Goal: Find specific fact: Find specific fact

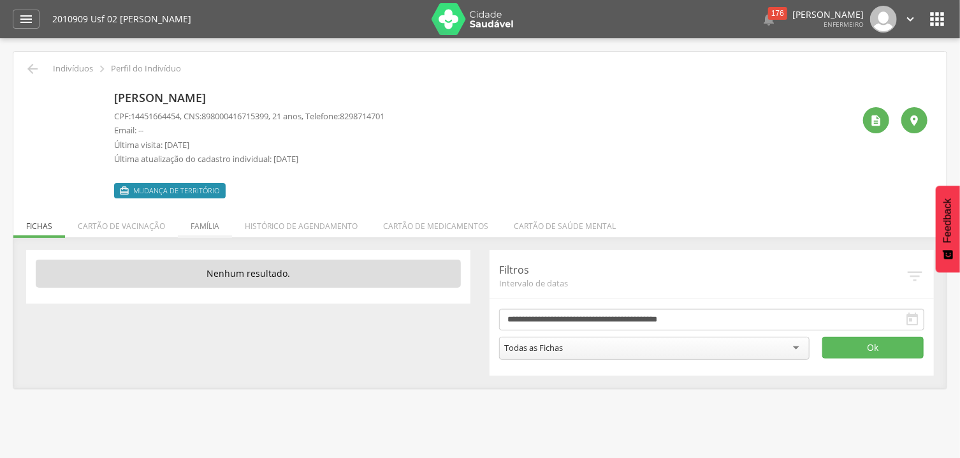
click at [214, 226] on li "Família" at bounding box center [205, 223] width 54 height 30
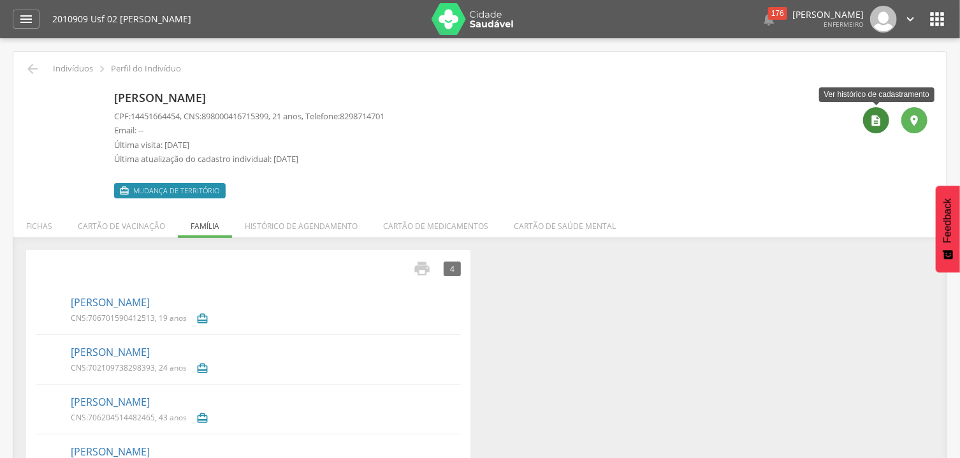
click at [871, 123] on icon "" at bounding box center [876, 120] width 13 height 13
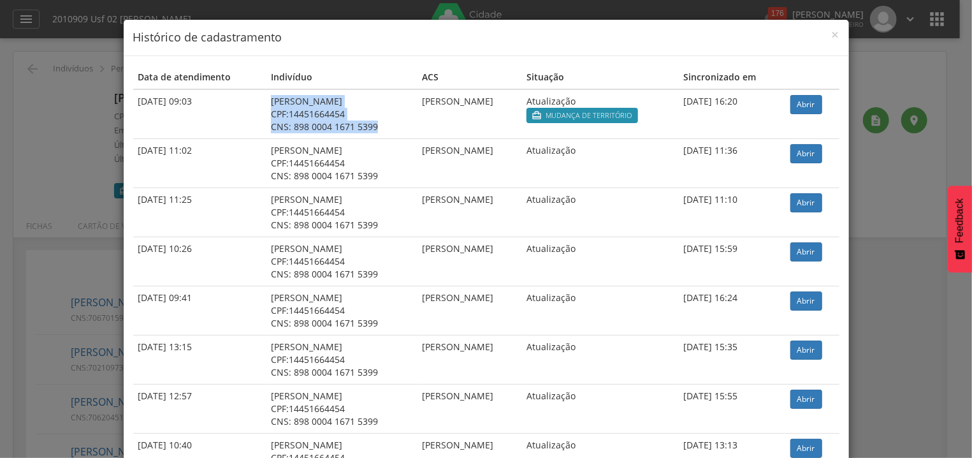
drag, startPoint x: 245, startPoint y: 101, endPoint x: 361, endPoint y: 127, distance: 118.3
click at [361, 127] on td "[PERSON_NAME] CPF: 14451664454 CNS: 898 0004 1671 5399" at bounding box center [341, 114] width 151 height 50
click at [373, 126] on div "CNS: 898 0004 1671 5399" at bounding box center [341, 126] width 141 height 13
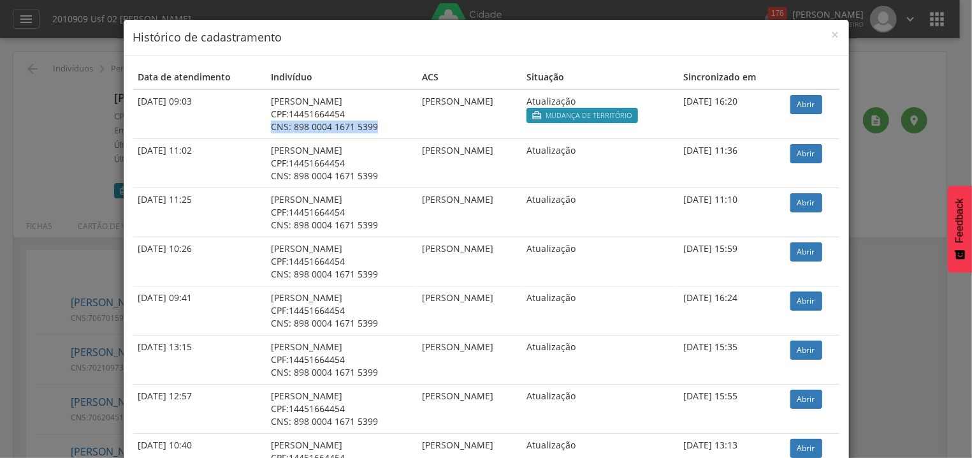
drag, startPoint x: 352, startPoint y: 124, endPoint x: 245, endPoint y: 124, distance: 107.7
click at [266, 124] on td "[PERSON_NAME] CPF: 14451664454 CNS: 898 0004 1671 5399" at bounding box center [341, 114] width 151 height 50
click at [832, 36] on span "×" at bounding box center [836, 34] width 8 height 18
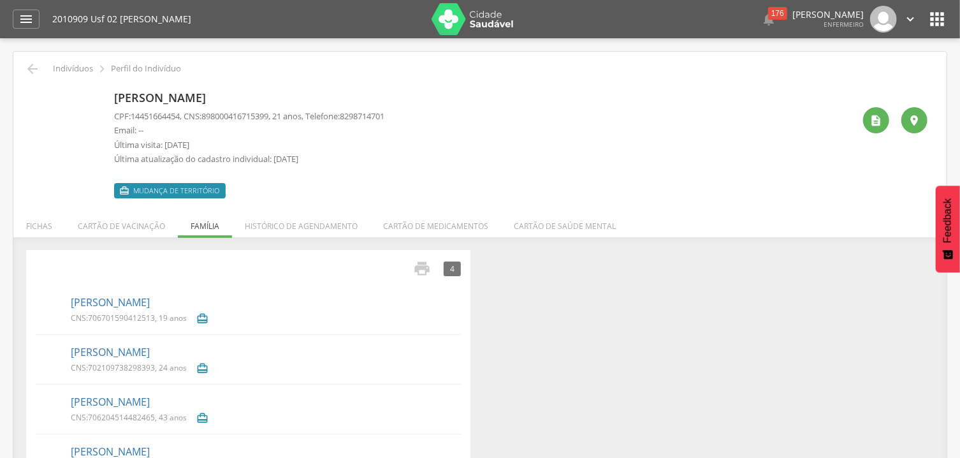
click at [407, 118] on div "[PERSON_NAME] CPF: 14451664454 , CNS: [PHONE_NUMBER] , 21 anos, Telefone: [PHON…" at bounding box center [483, 142] width 739 height 112
click at [372, 123] on div "CPF: 14451664454 , CNS: [PHONE_NUMBER] , 21 anos, Telefone: [PHONE_NUMBER] Emai…" at bounding box center [249, 140] width 270 height 61
click at [884, 121] on div "" at bounding box center [876, 120] width 26 height 26
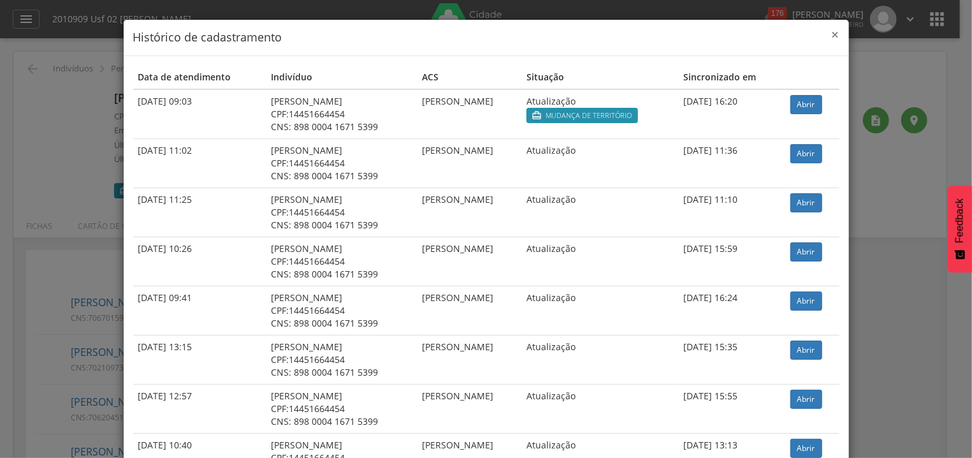
click at [832, 38] on span "×" at bounding box center [836, 34] width 8 height 18
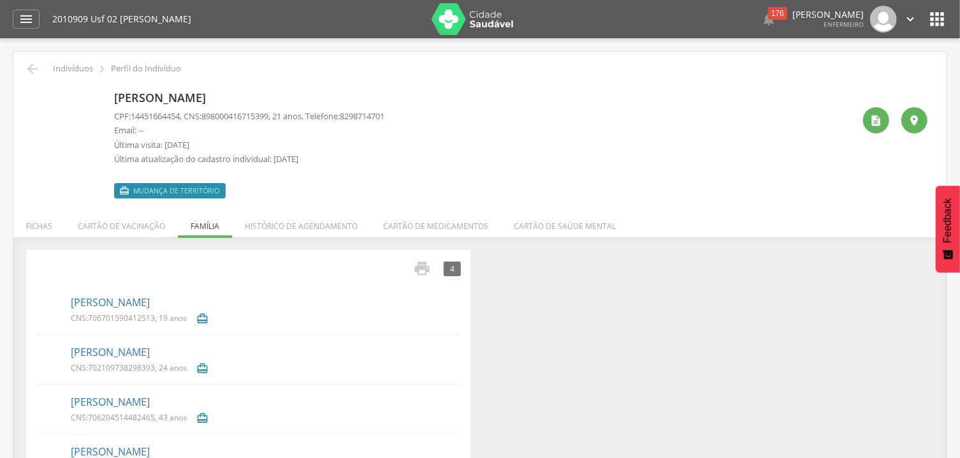
click at [752, 170] on div "[PERSON_NAME] CPF: 14451664454 , CNS: [PHONE_NUMBER] , 21 anos, Telefone: [PHON…" at bounding box center [483, 142] width 739 height 112
drag, startPoint x: 209, startPoint y: 113, endPoint x: 281, endPoint y: 115, distance: 72.0
click at [281, 115] on p "CPF: 14451664454 , CNS: [PHONE_NUMBER] , 21 anos, Telefone: [PHONE_NUMBER]" at bounding box center [249, 116] width 270 height 12
drag, startPoint x: 208, startPoint y: 115, endPoint x: 279, endPoint y: 117, distance: 70.8
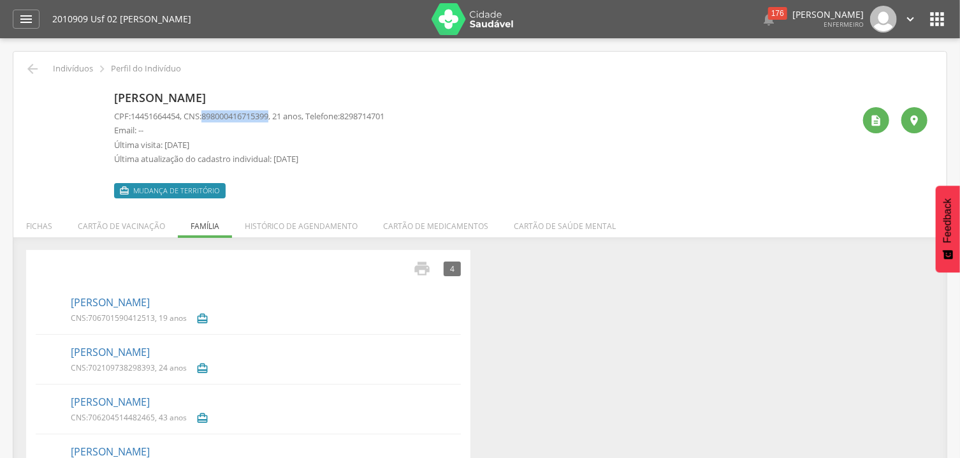
click at [279, 117] on p "CPF: 14451664454 , CNS: [PHONE_NUMBER] , 21 anos, Telefone: [PHONE_NUMBER]" at bounding box center [249, 116] width 270 height 12
click at [268, 117] on span "898000416715399" at bounding box center [234, 115] width 67 height 11
drag, startPoint x: 208, startPoint y: 117, endPoint x: 279, endPoint y: 114, distance: 71.4
click at [279, 114] on p "CPF: 14451664454 , CNS: [PHONE_NUMBER] , 21 anos, Telefone: [PHONE_NUMBER]" at bounding box center [249, 116] width 270 height 12
click at [268, 114] on span "898000416715399" at bounding box center [234, 115] width 67 height 11
